Goal: Transaction & Acquisition: Book appointment/travel/reservation

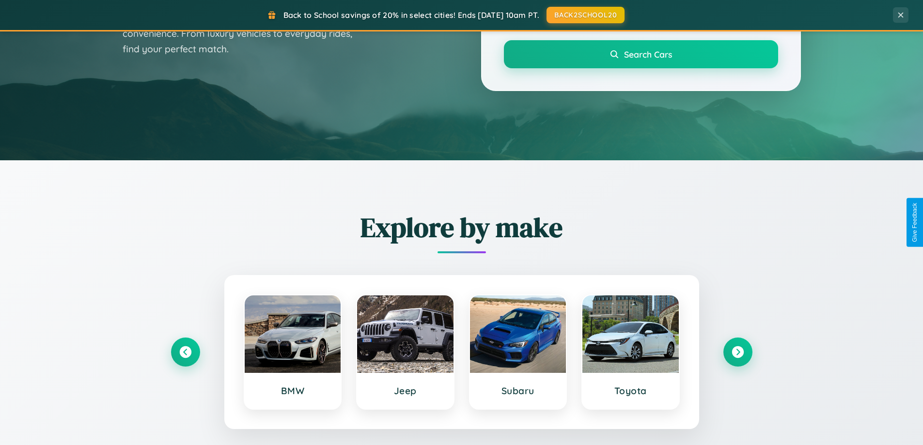
scroll to position [418, 0]
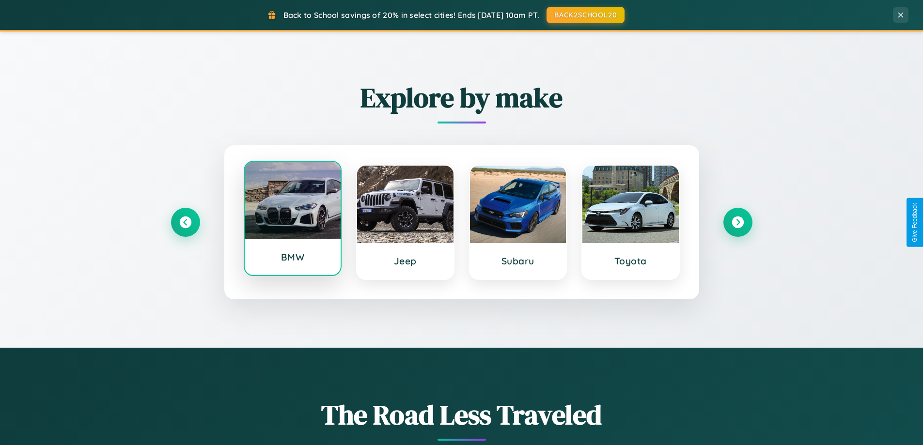
click at [292, 221] on div at bounding box center [293, 201] width 96 height 78
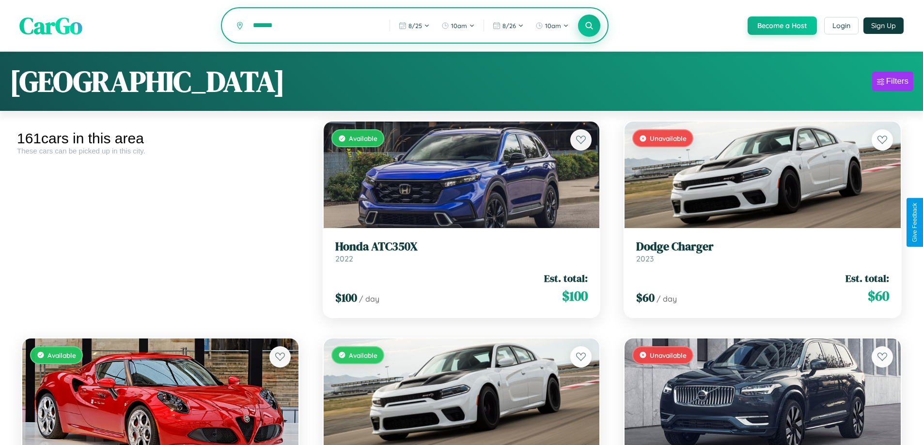
type input "*******"
click at [589, 26] on icon at bounding box center [589, 25] width 9 height 9
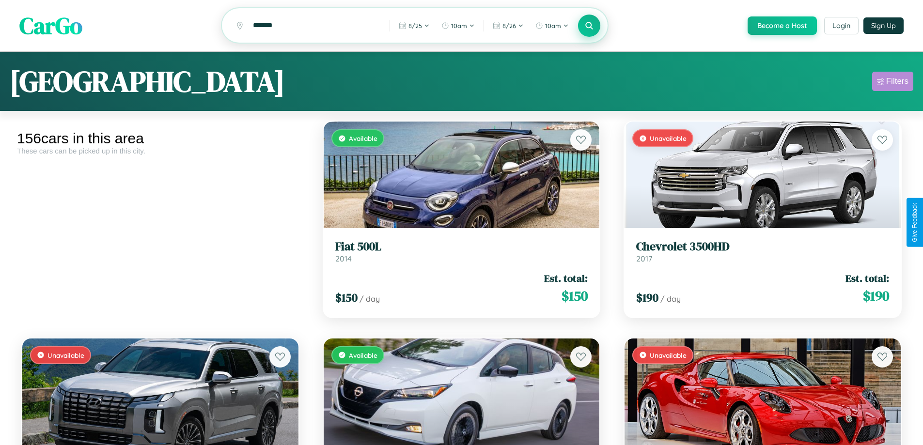
click at [893, 83] on div "Filters" at bounding box center [897, 82] width 22 height 10
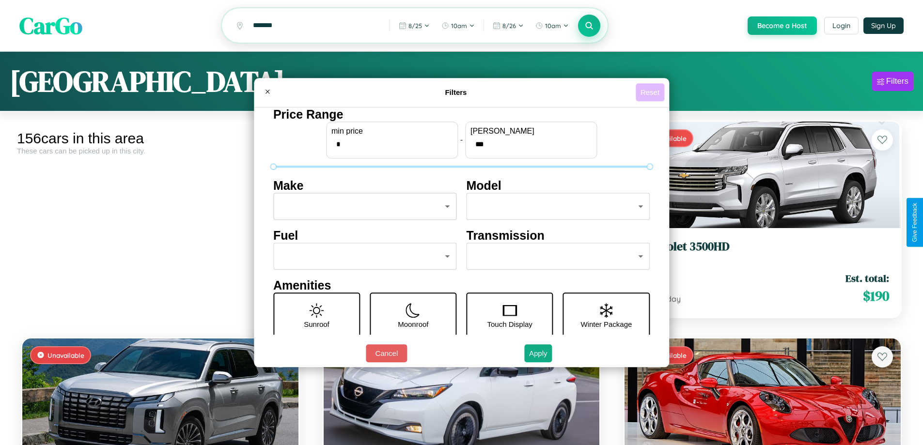
click at [651, 92] on button "Reset" at bounding box center [650, 92] width 29 height 18
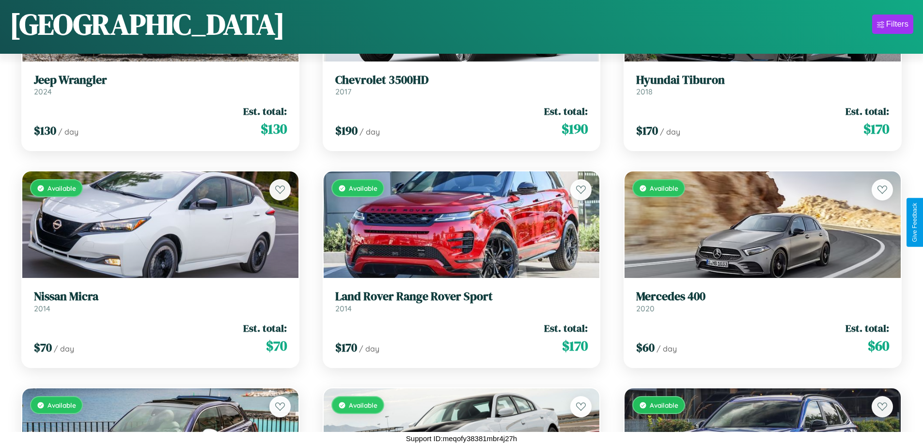
scroll to position [5779, 0]
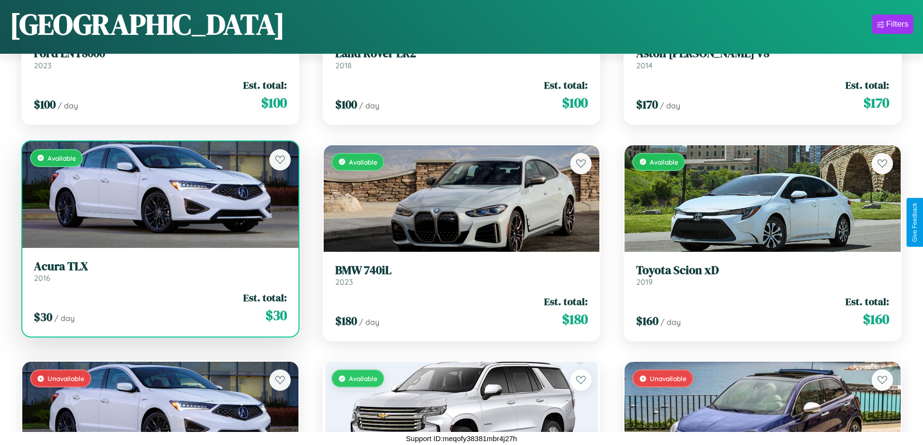
click at [159, 275] on link "Acura TLX 2016" at bounding box center [160, 272] width 253 height 24
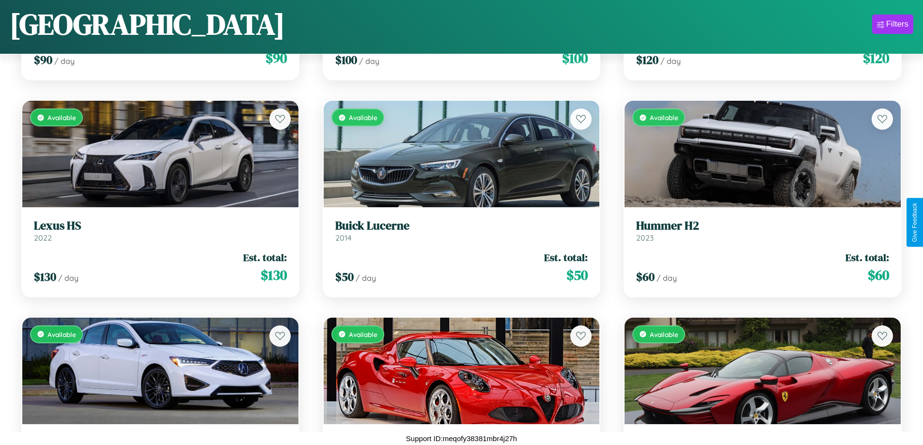
scroll to position [1004, 0]
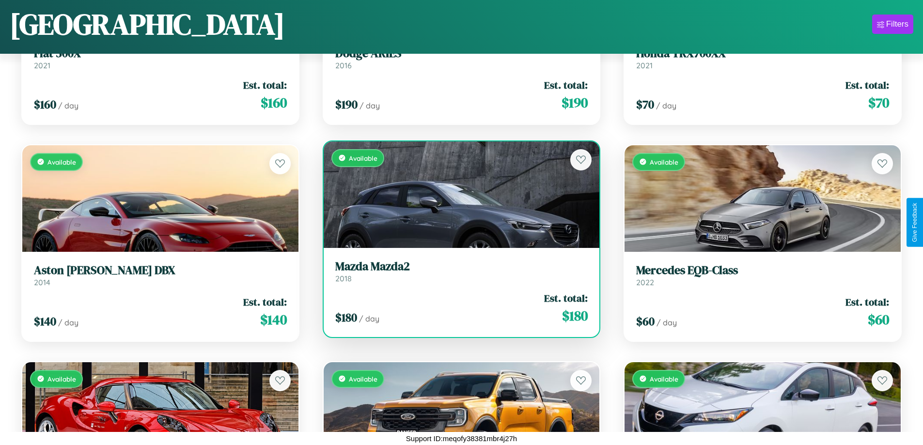
click at [458, 194] on div "Available" at bounding box center [462, 195] width 276 height 107
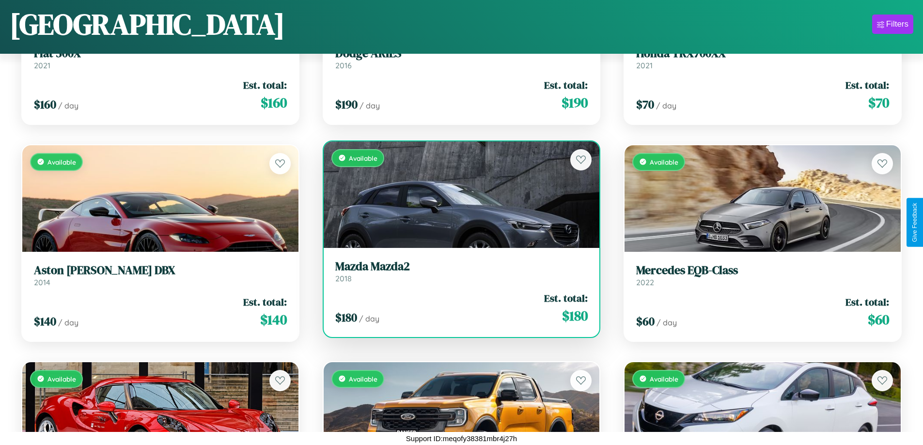
click at [458, 194] on div "Available" at bounding box center [462, 195] width 276 height 107
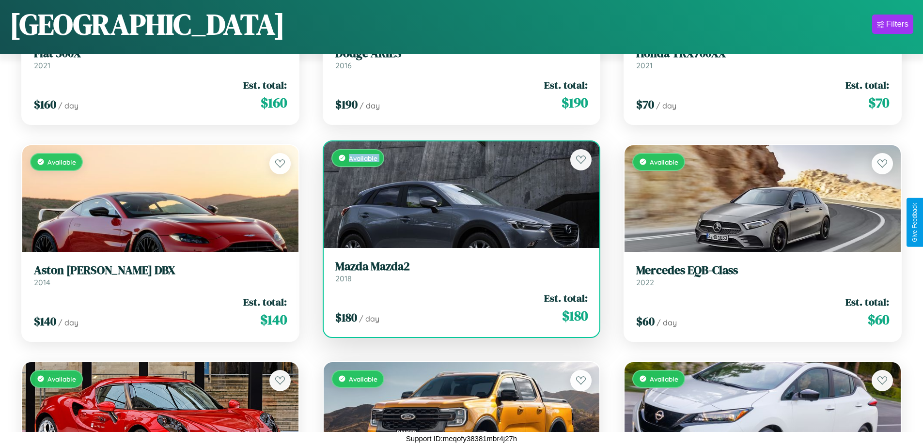
click at [458, 194] on div "Available" at bounding box center [462, 195] width 276 height 107
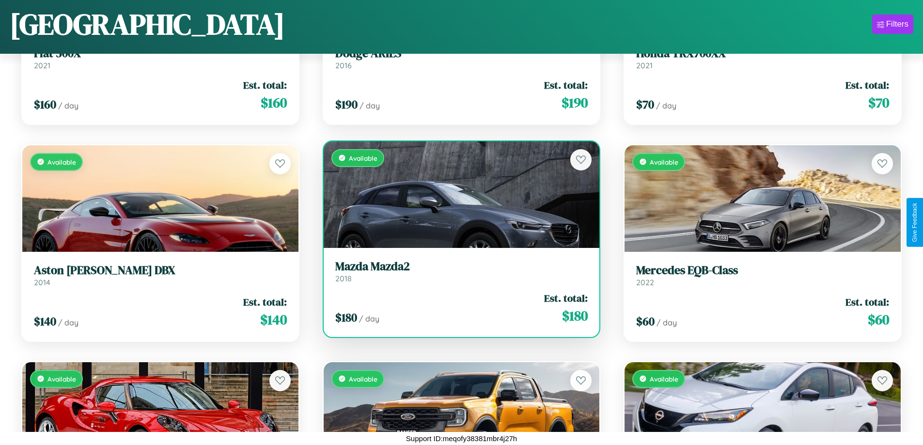
click at [458, 194] on div "Available" at bounding box center [462, 195] width 276 height 107
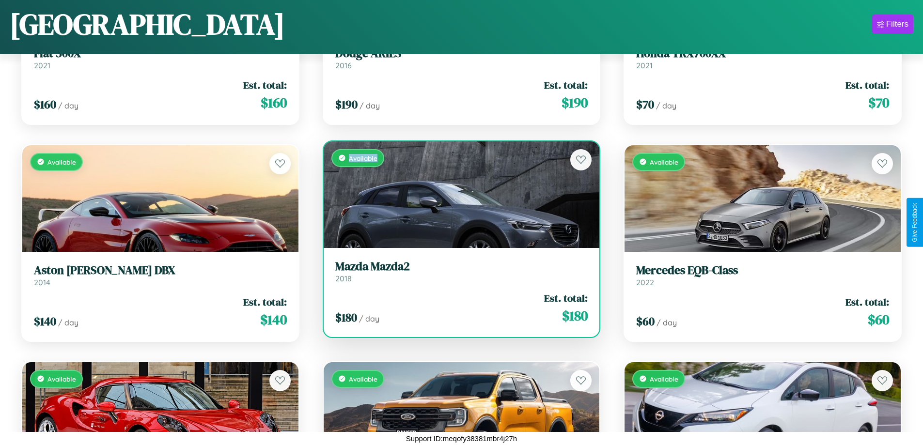
click at [458, 194] on div "Available" at bounding box center [462, 195] width 276 height 107
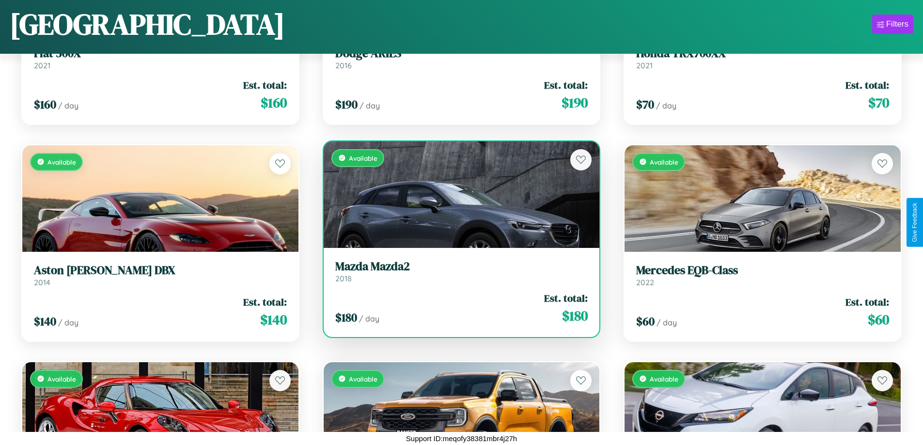
click at [458, 271] on h3 "Mazda Mazda2" at bounding box center [461, 267] width 253 height 14
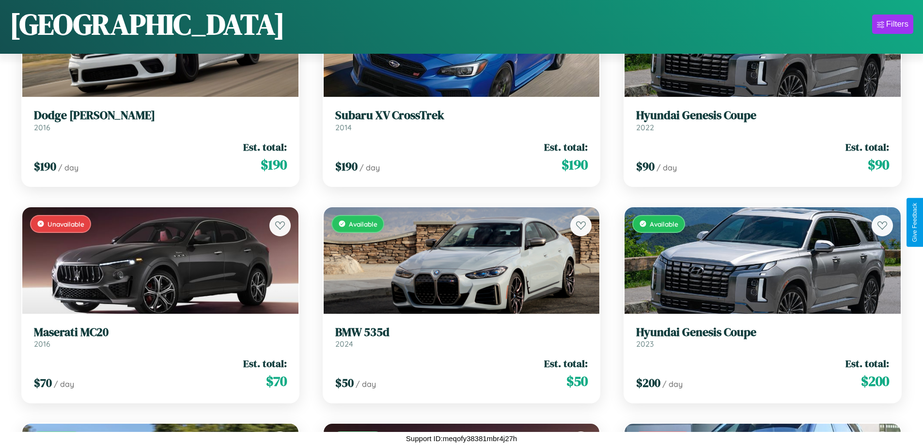
scroll to position [2524, 0]
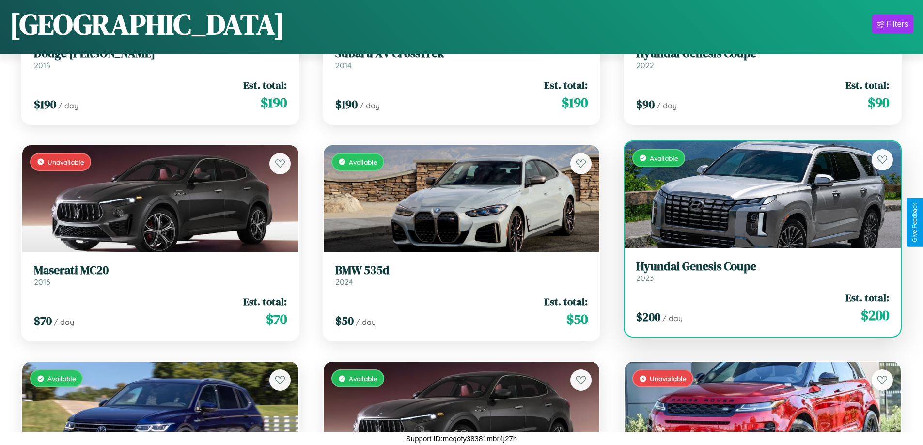
click at [757, 271] on h3 "Hyundai Genesis Coupe" at bounding box center [762, 267] width 253 height 14
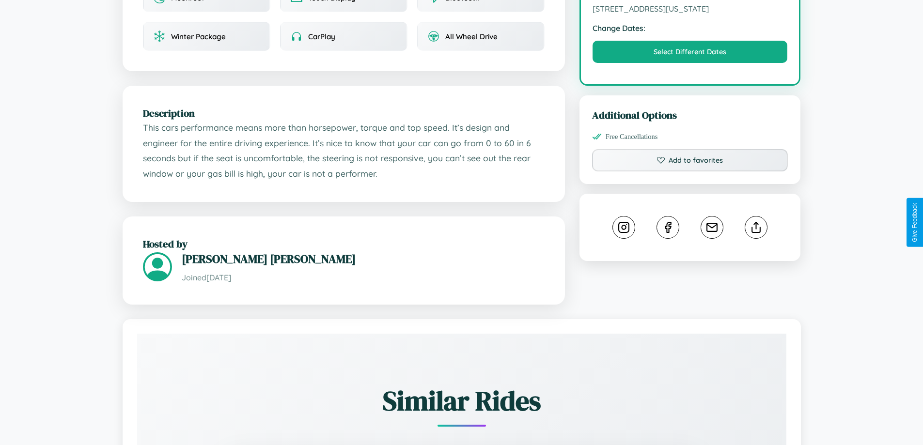
scroll to position [328, 0]
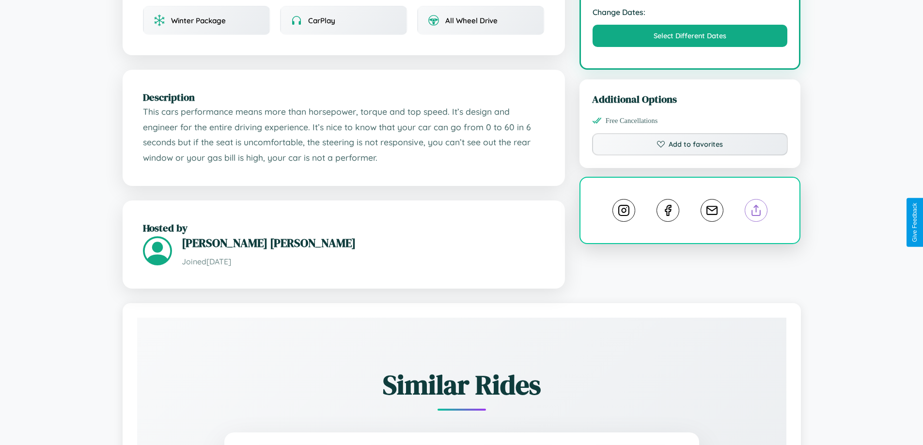
click at [757, 212] on line at bounding box center [757, 209] width 0 height 7
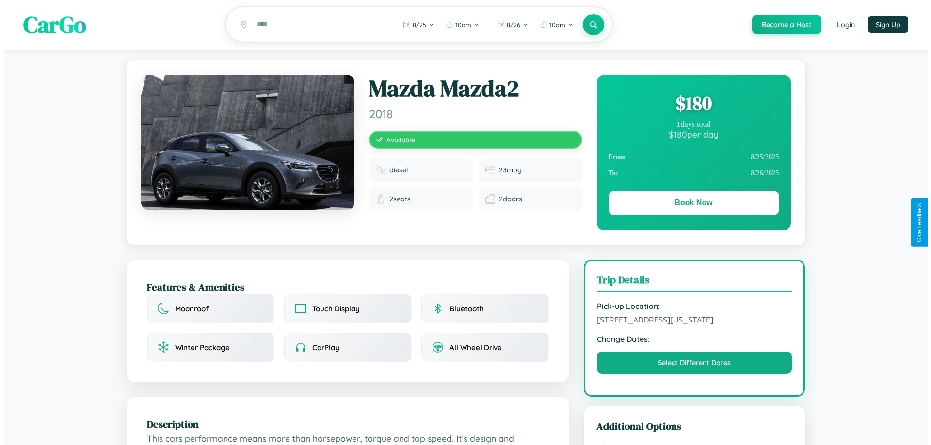
scroll to position [0, 0]
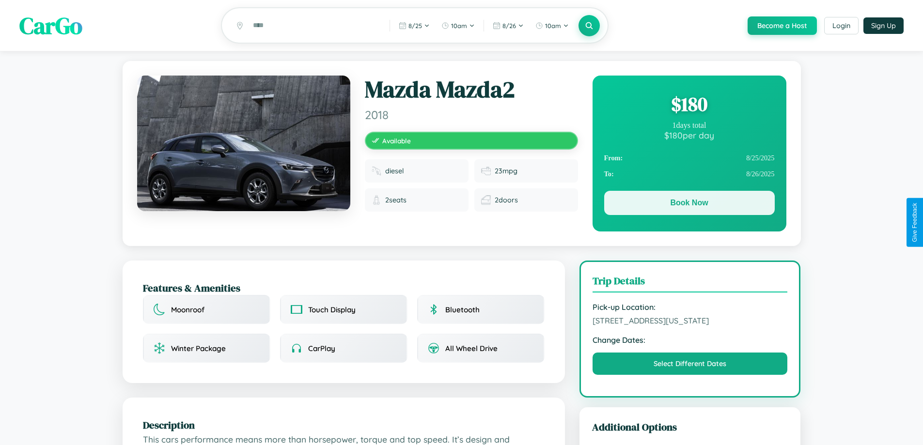
click at [689, 206] on button "Book Now" at bounding box center [689, 203] width 171 height 24
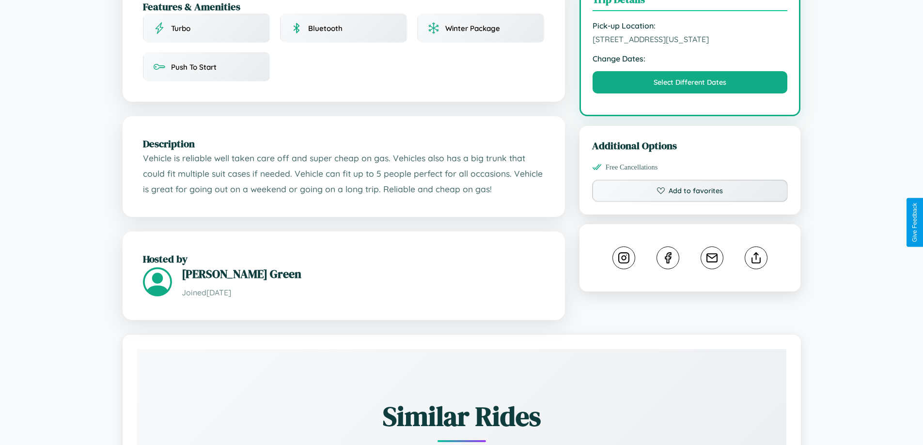
scroll to position [336, 0]
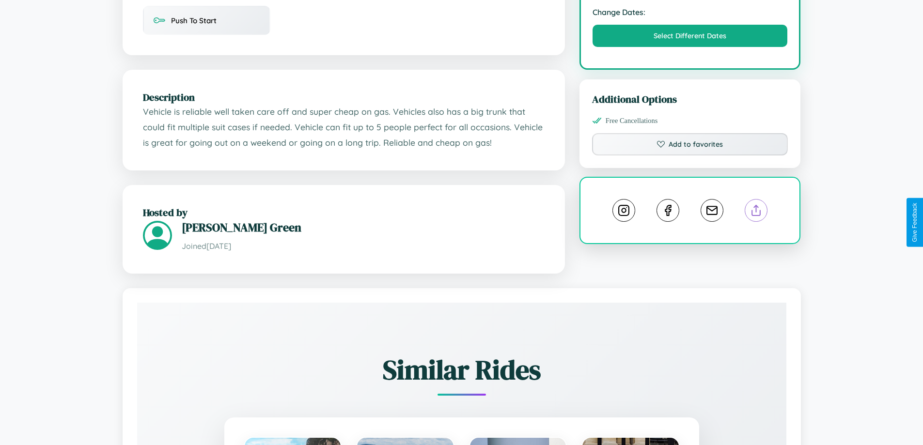
click at [757, 212] on line at bounding box center [757, 209] width 0 height 7
